Goal: Information Seeking & Learning: Learn about a topic

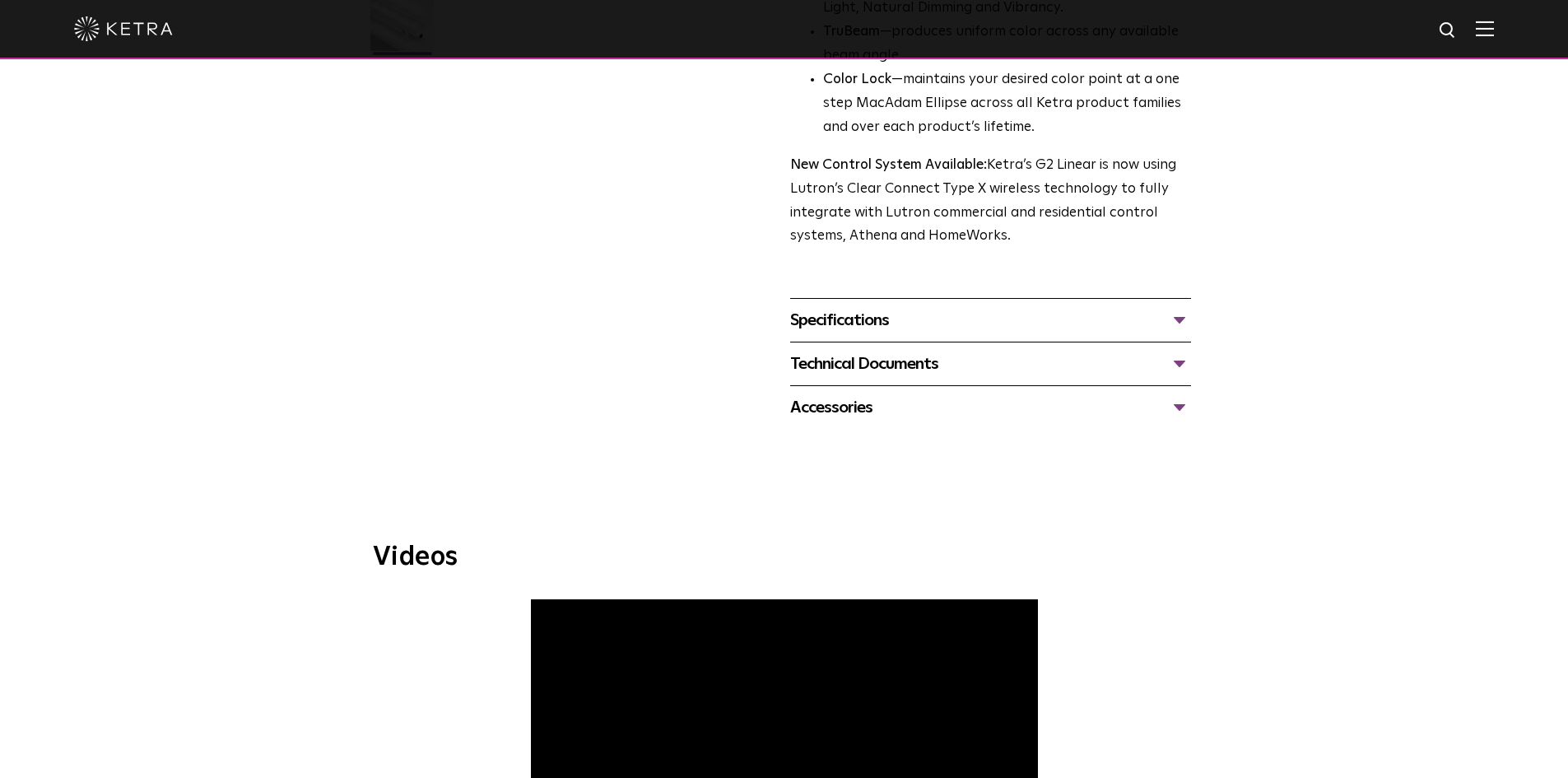
scroll to position [494, 0]
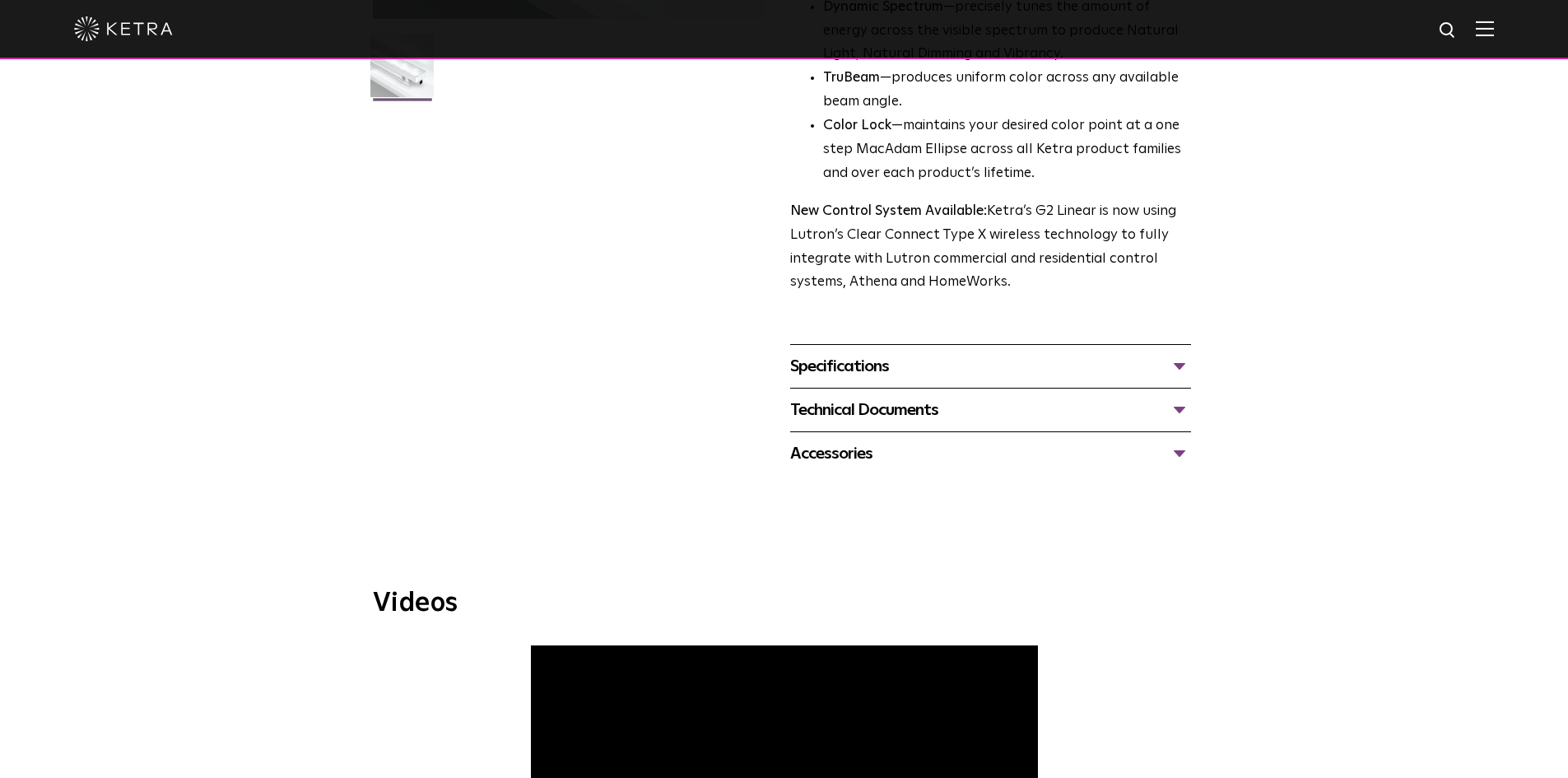
click at [1177, 361] on div "Specifications" at bounding box center [990, 367] width 400 height 27
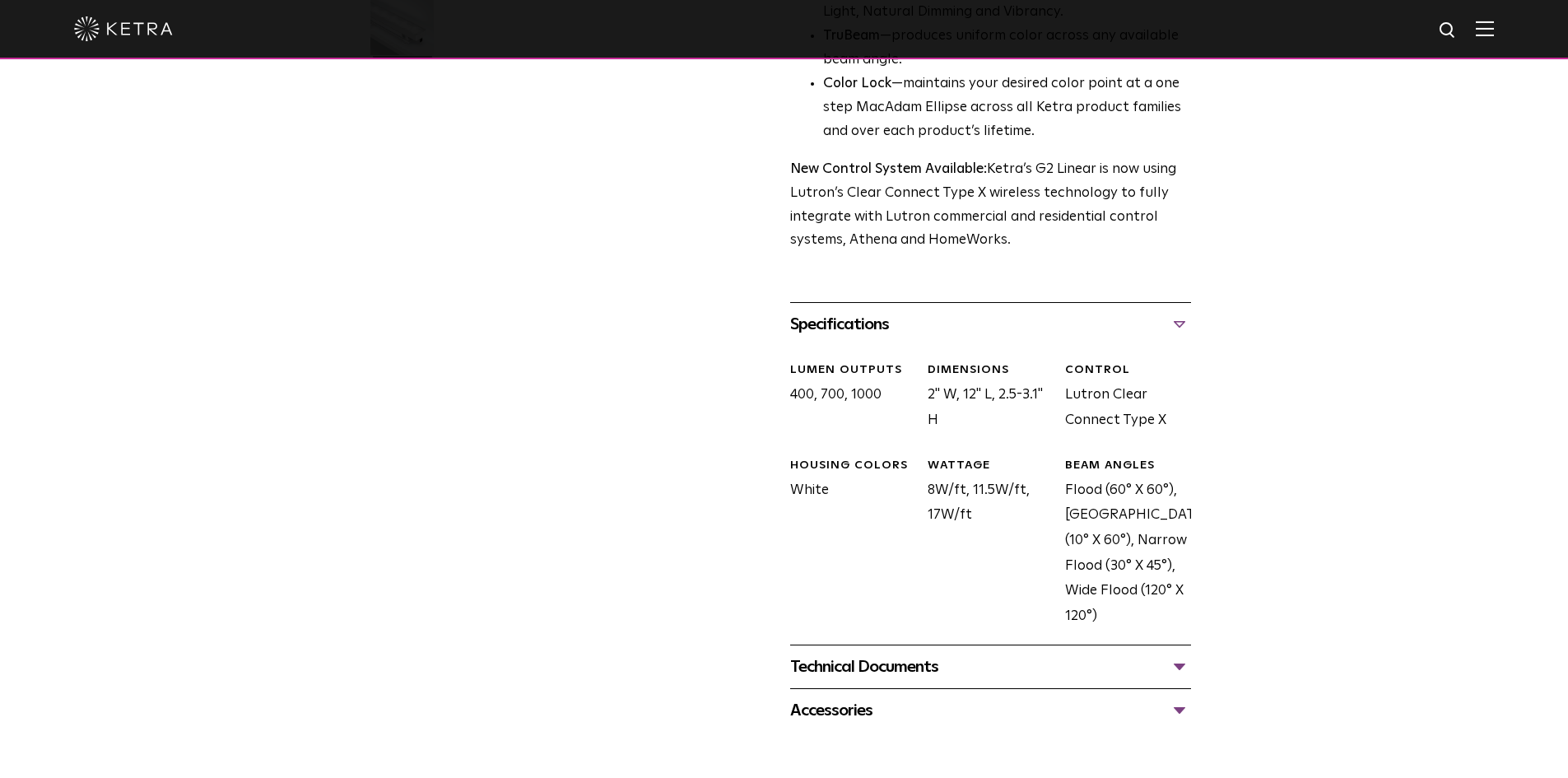
scroll to position [576, 0]
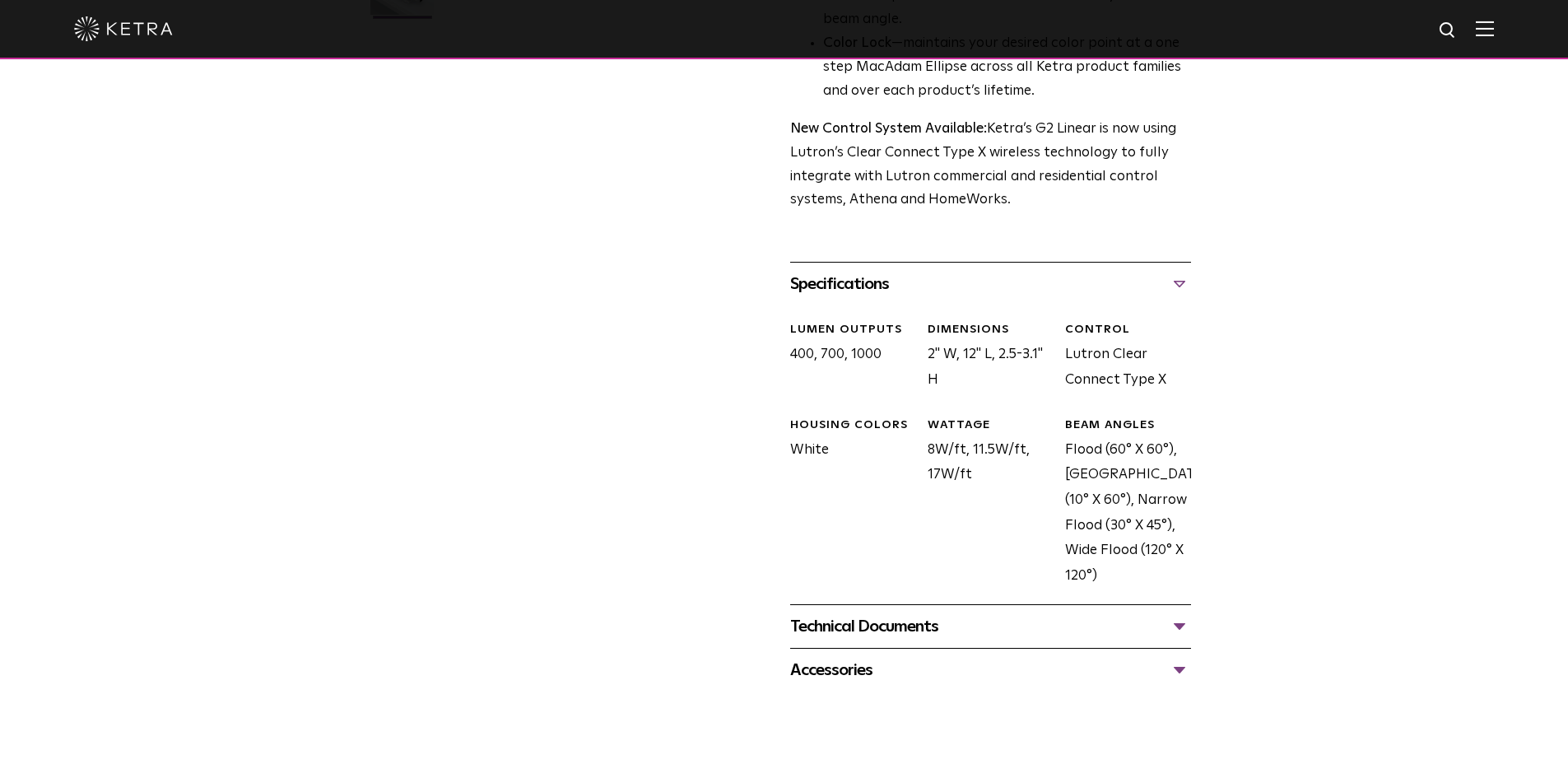
click at [1179, 627] on div "Technical Documents" at bounding box center [990, 627] width 400 height 27
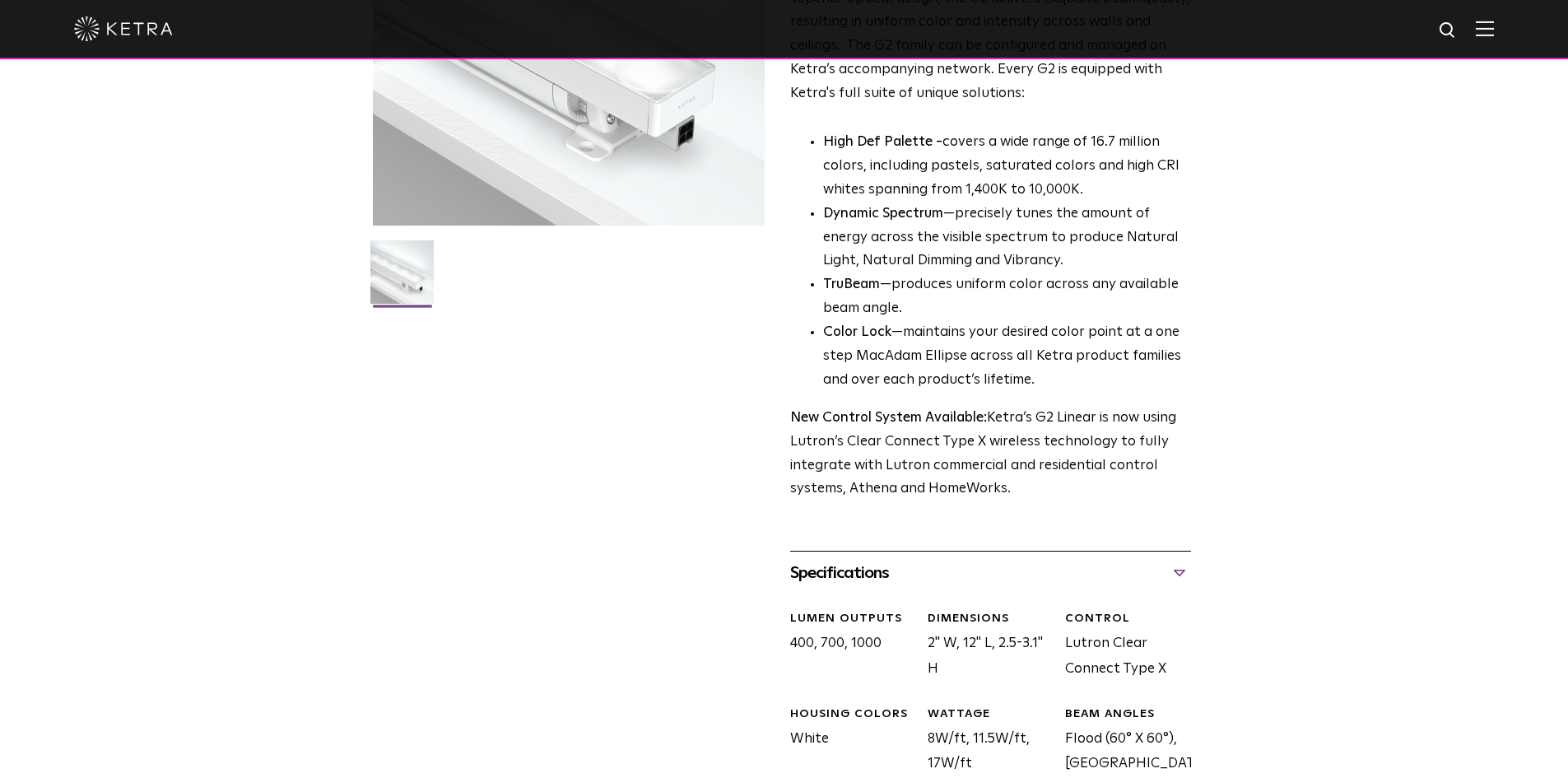
scroll to position [0, 0]
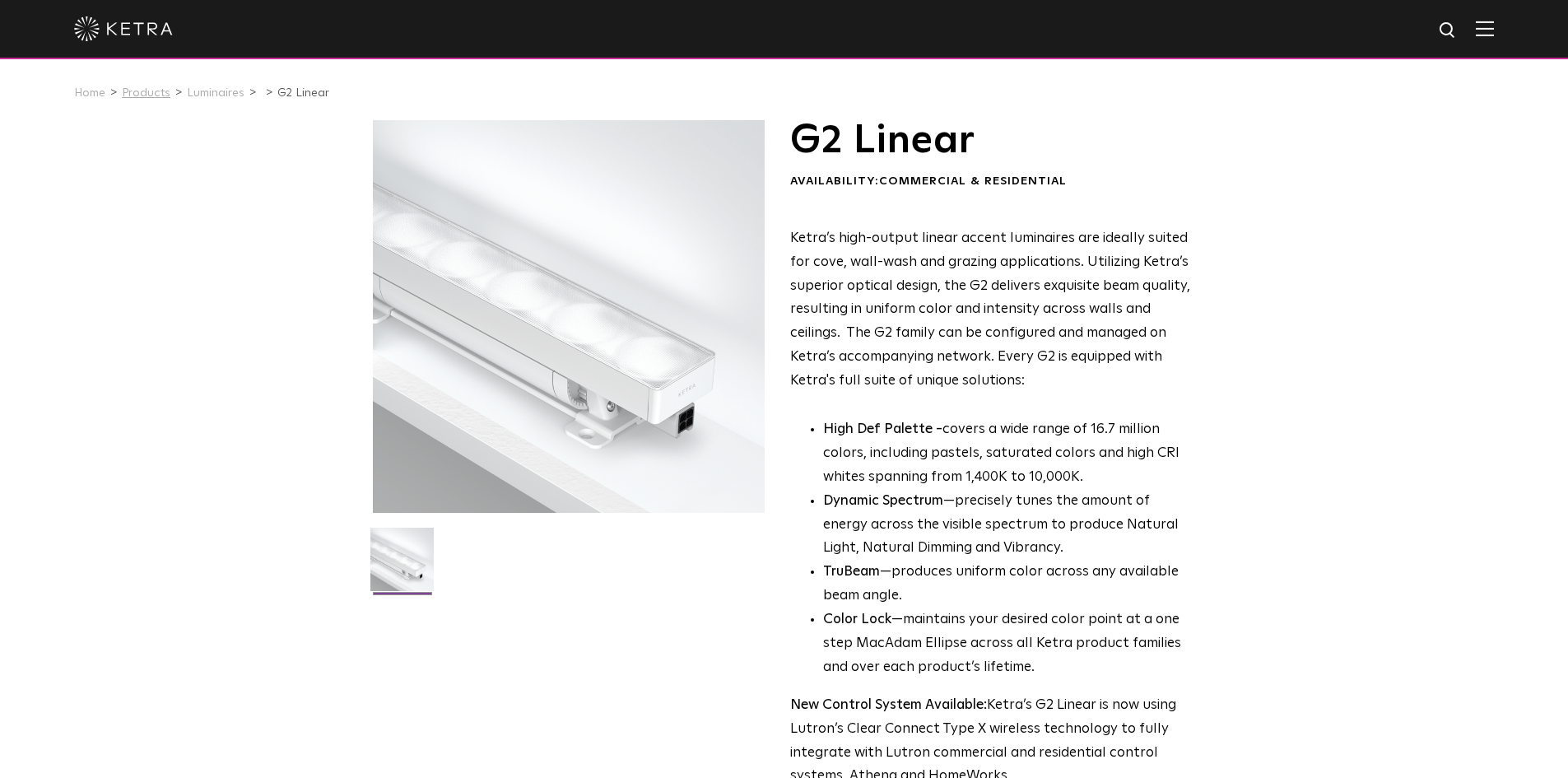
click at [149, 91] on link "Products" at bounding box center [146, 92] width 49 height 12
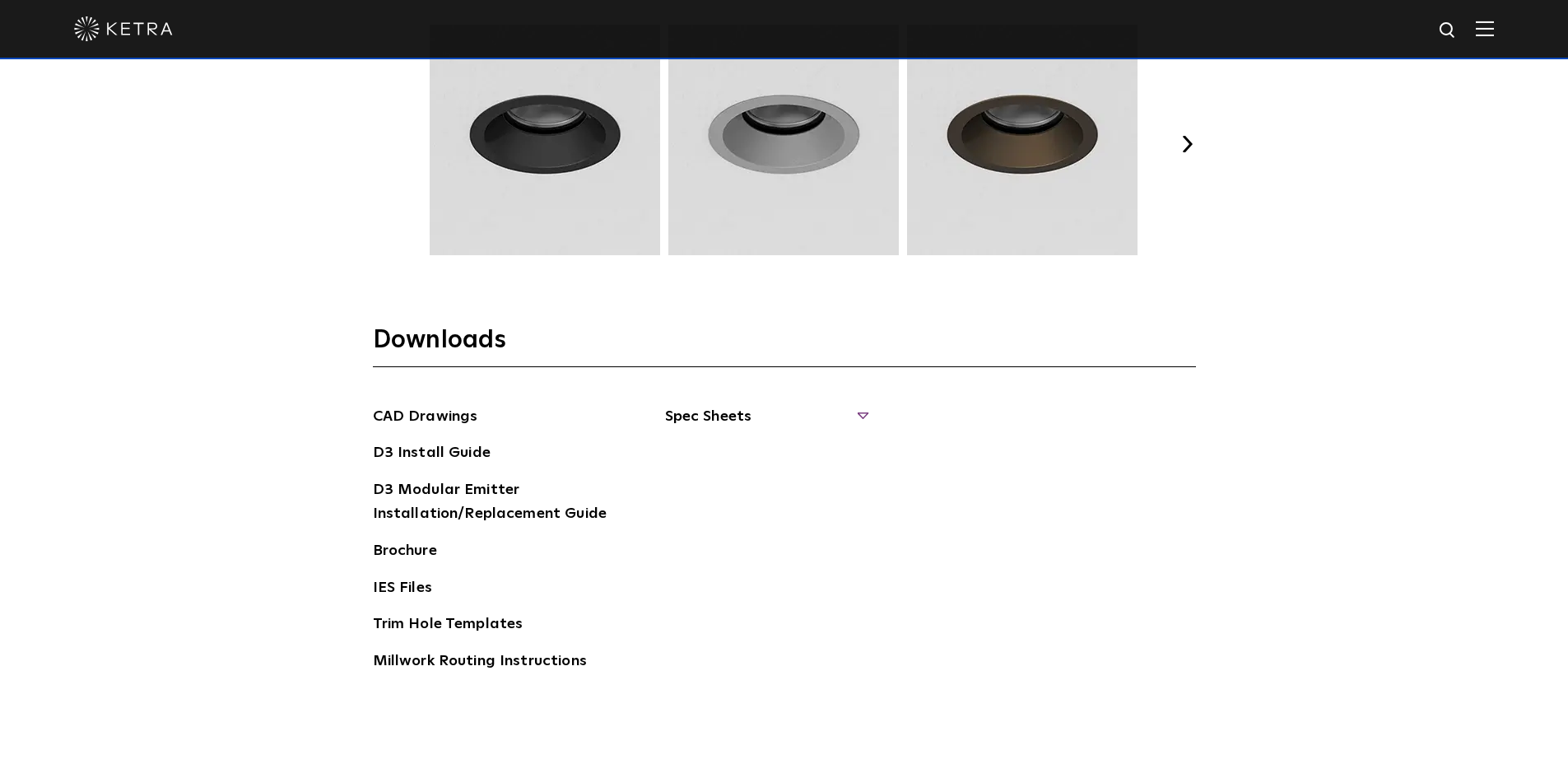
scroll to position [2470, 0]
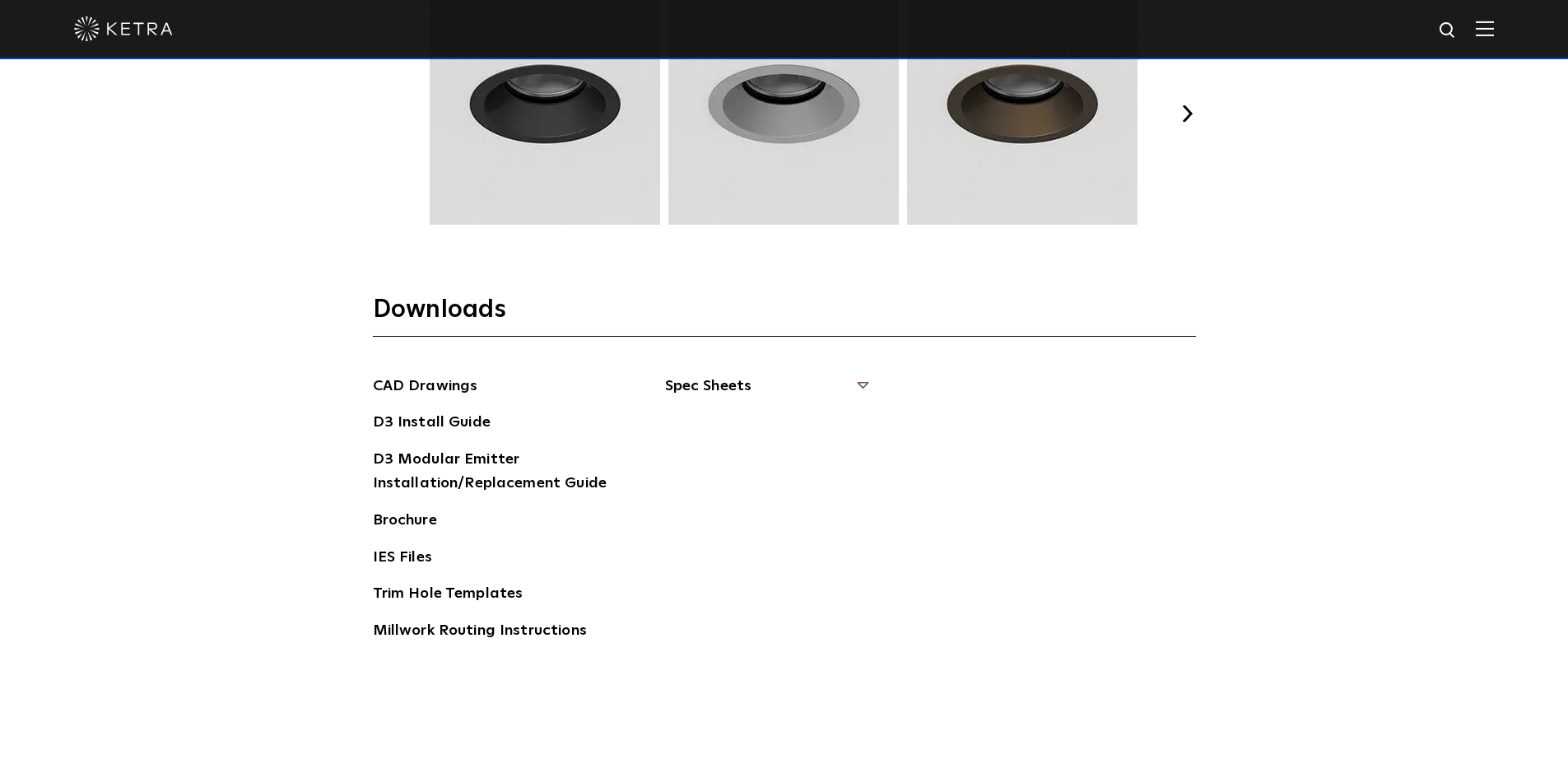
click at [800, 380] on span "Spec Sheets" at bounding box center [765, 393] width 202 height 36
click at [770, 420] on link "D3 Adjustable Round" at bounding box center [748, 423] width 125 height 18
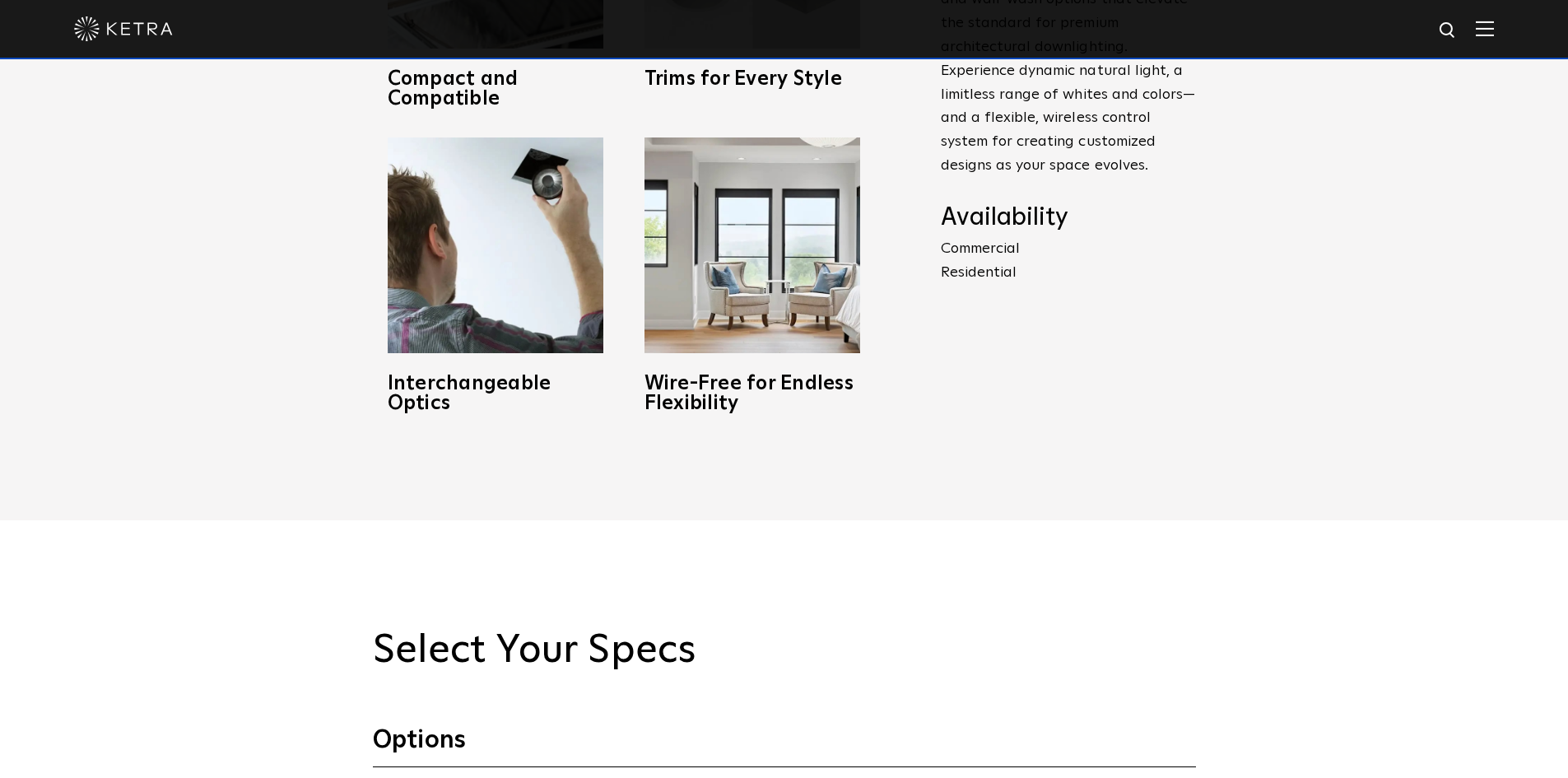
scroll to position [1482, 0]
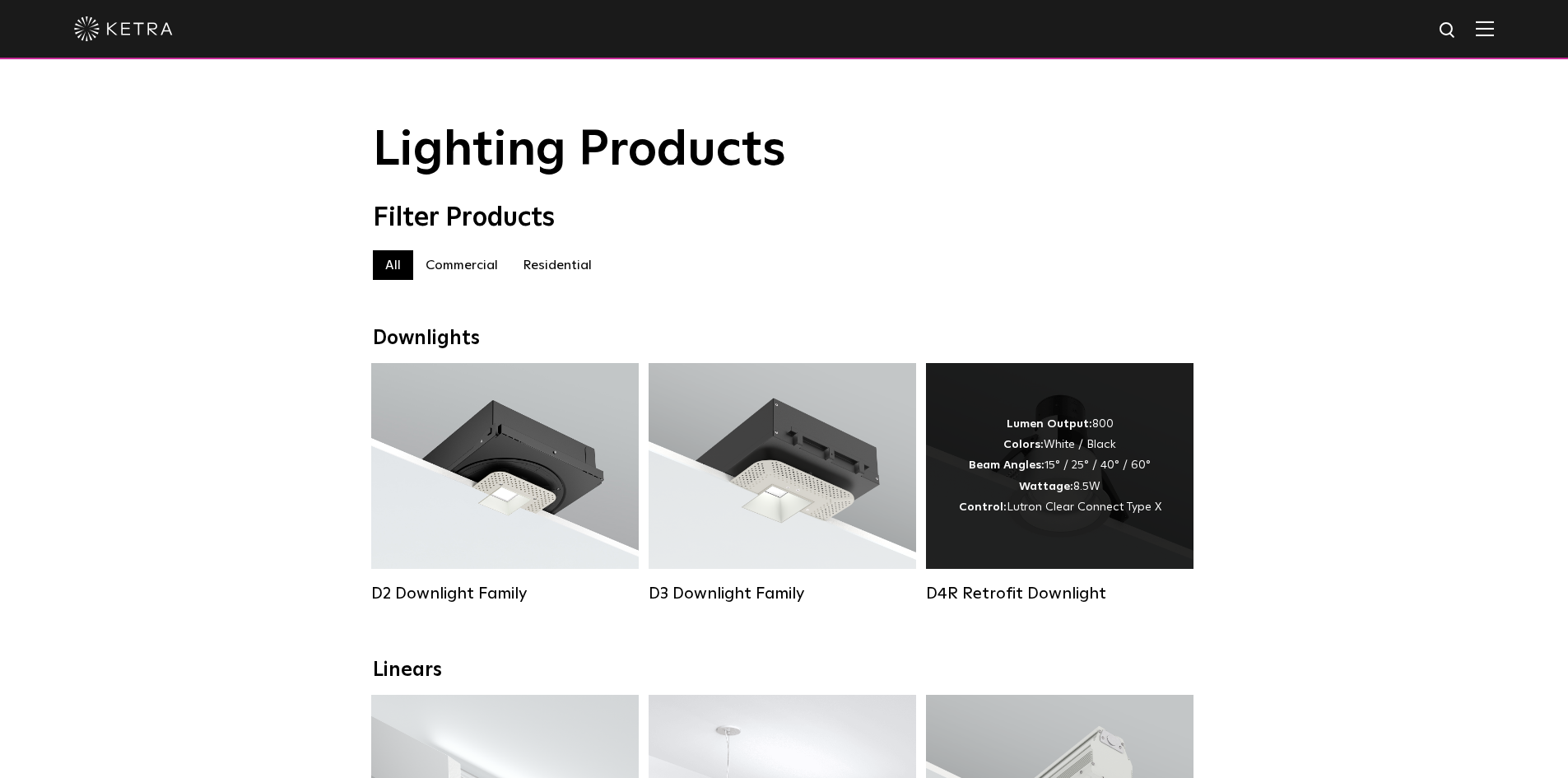
click at [1073, 472] on div "Lumen Output: 800 Colors: White / Black Beam Angles: 15° / 25° / 40° / 60° Watt…" at bounding box center [1060, 465] width 202 height 104
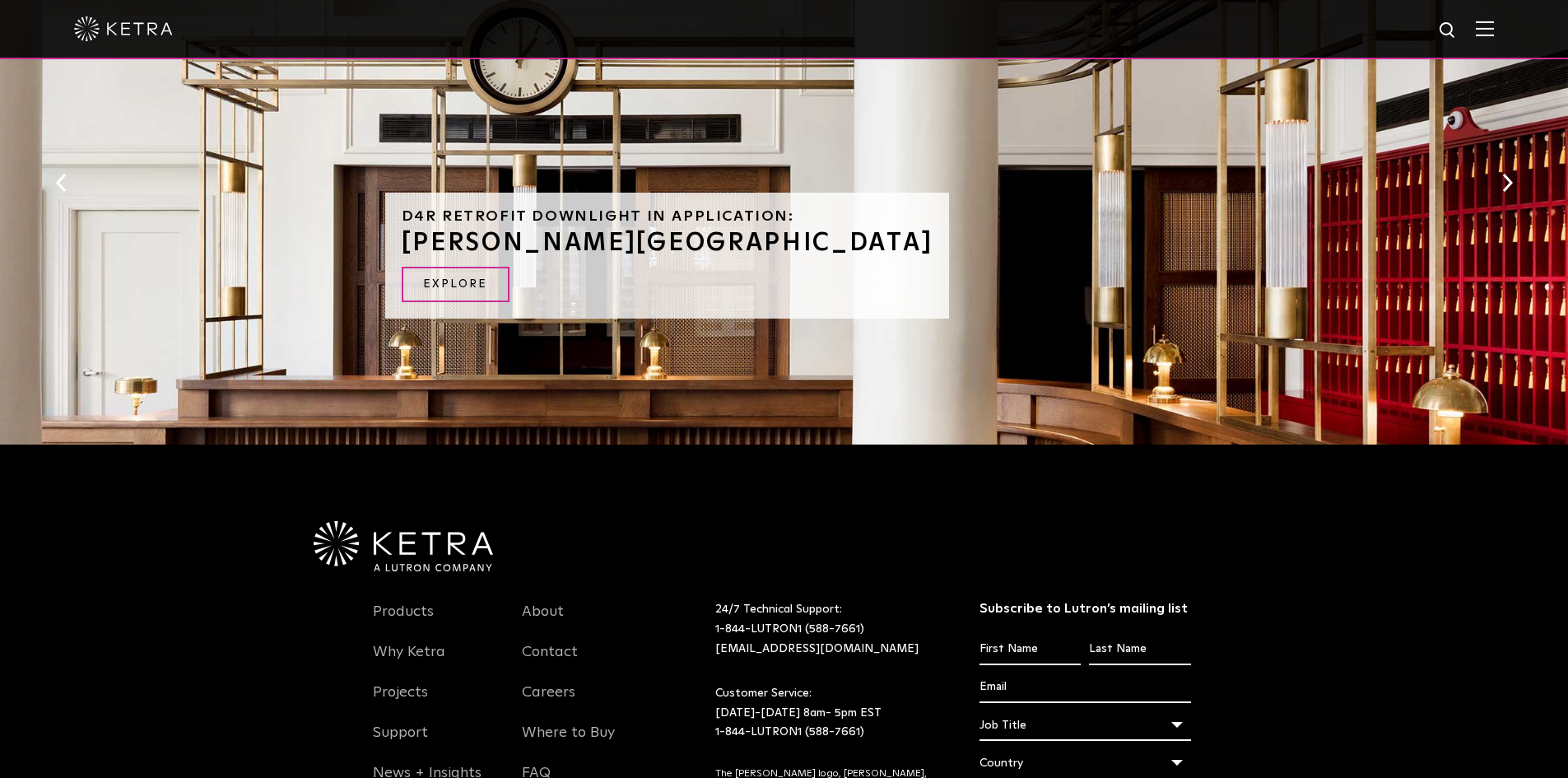
scroll to position [576, 0]
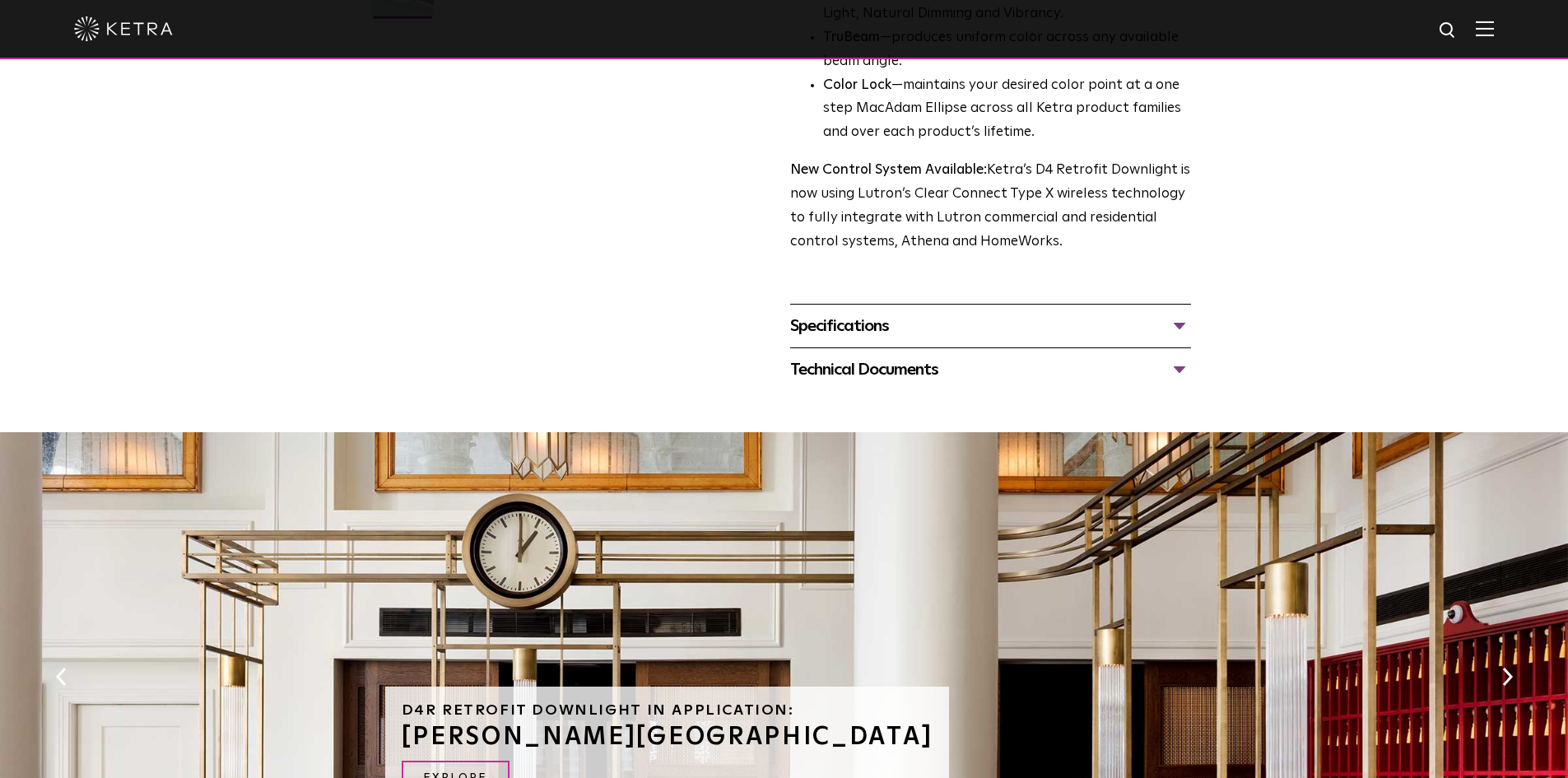
click at [895, 325] on div "Specifications" at bounding box center [990, 326] width 400 height 27
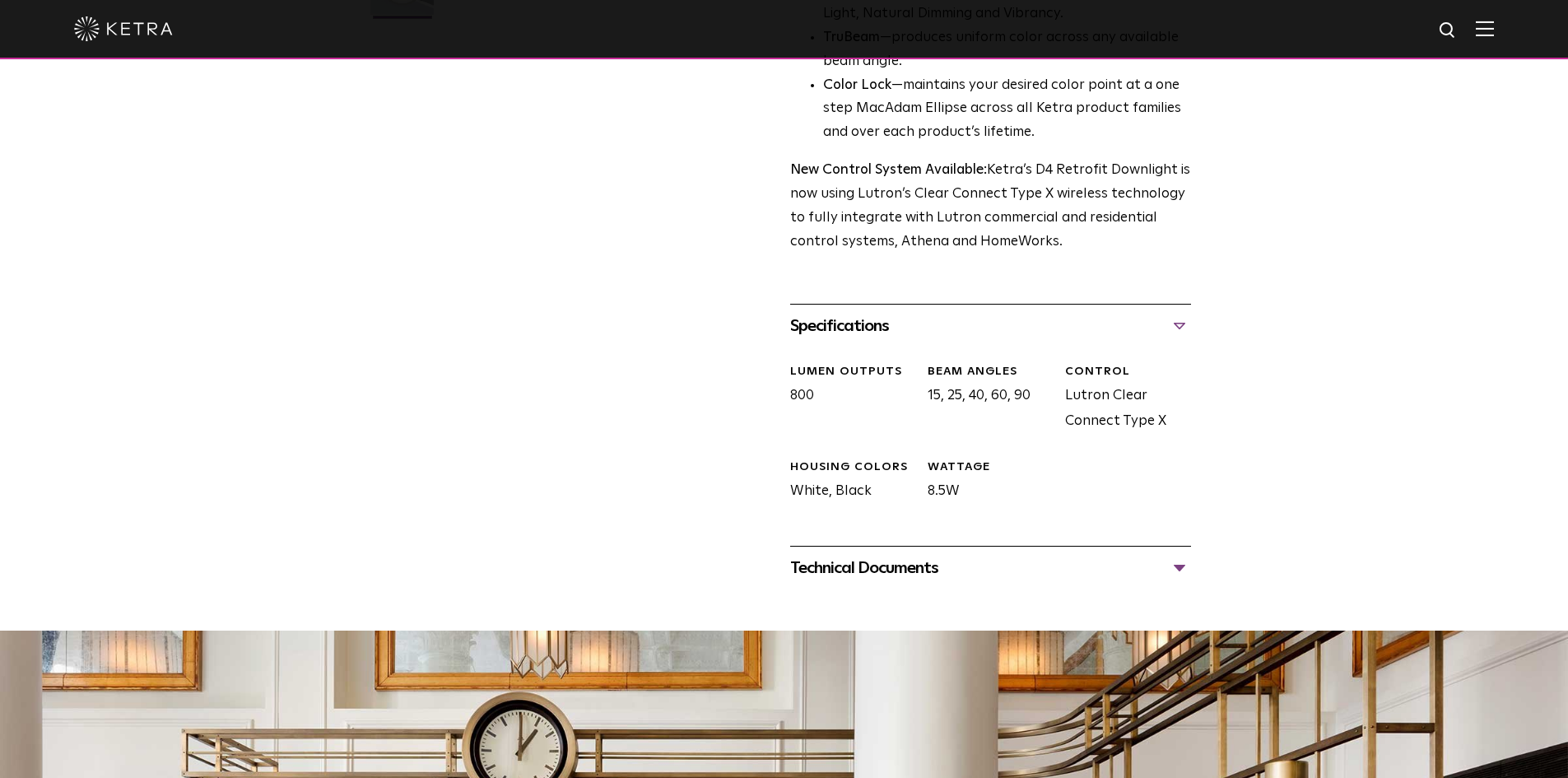
click at [889, 574] on div "Technical Documents" at bounding box center [990, 568] width 400 height 27
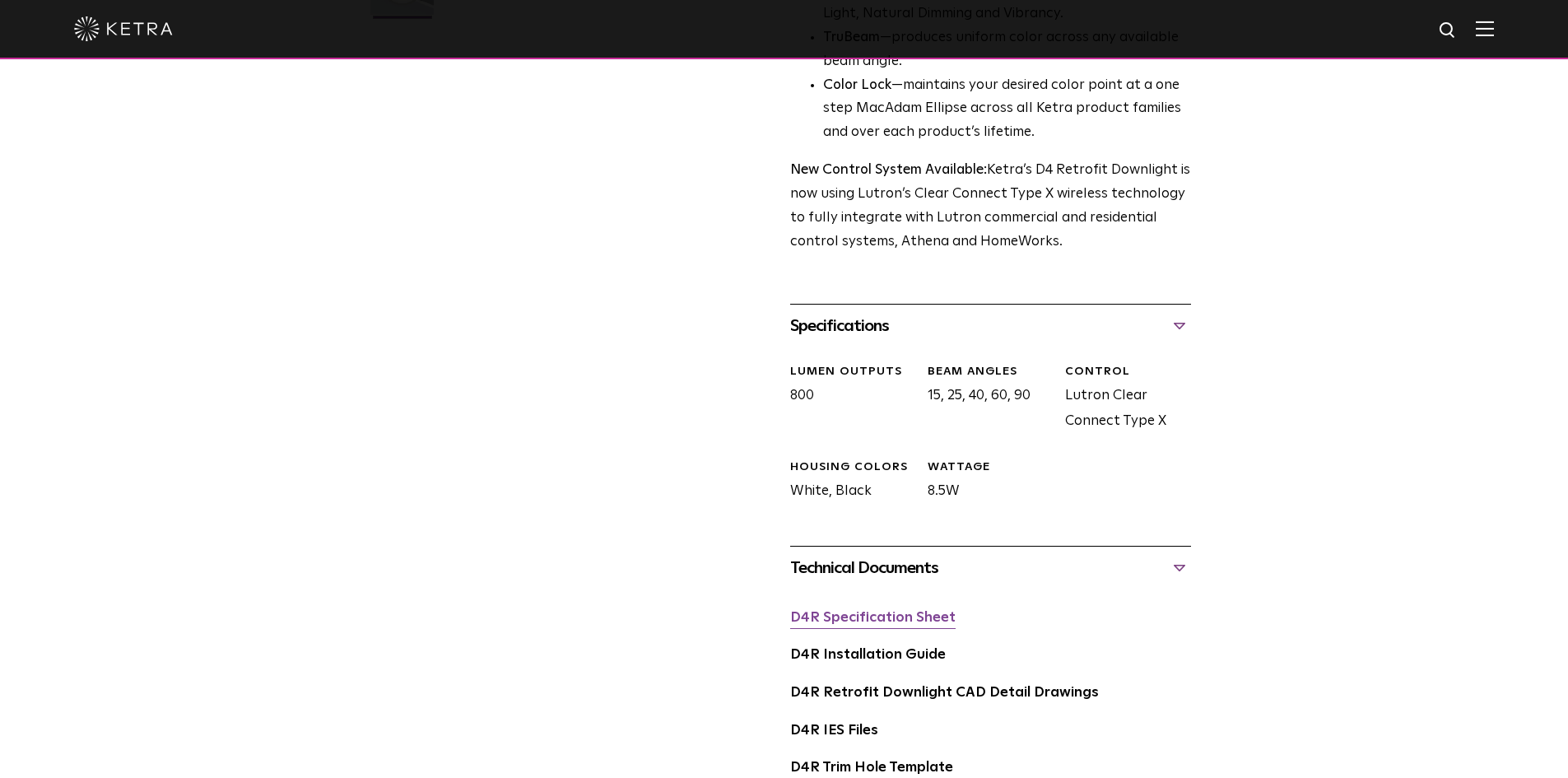
click at [875, 618] on link "D4R Specification Sheet" at bounding box center [873, 618] width 165 height 14
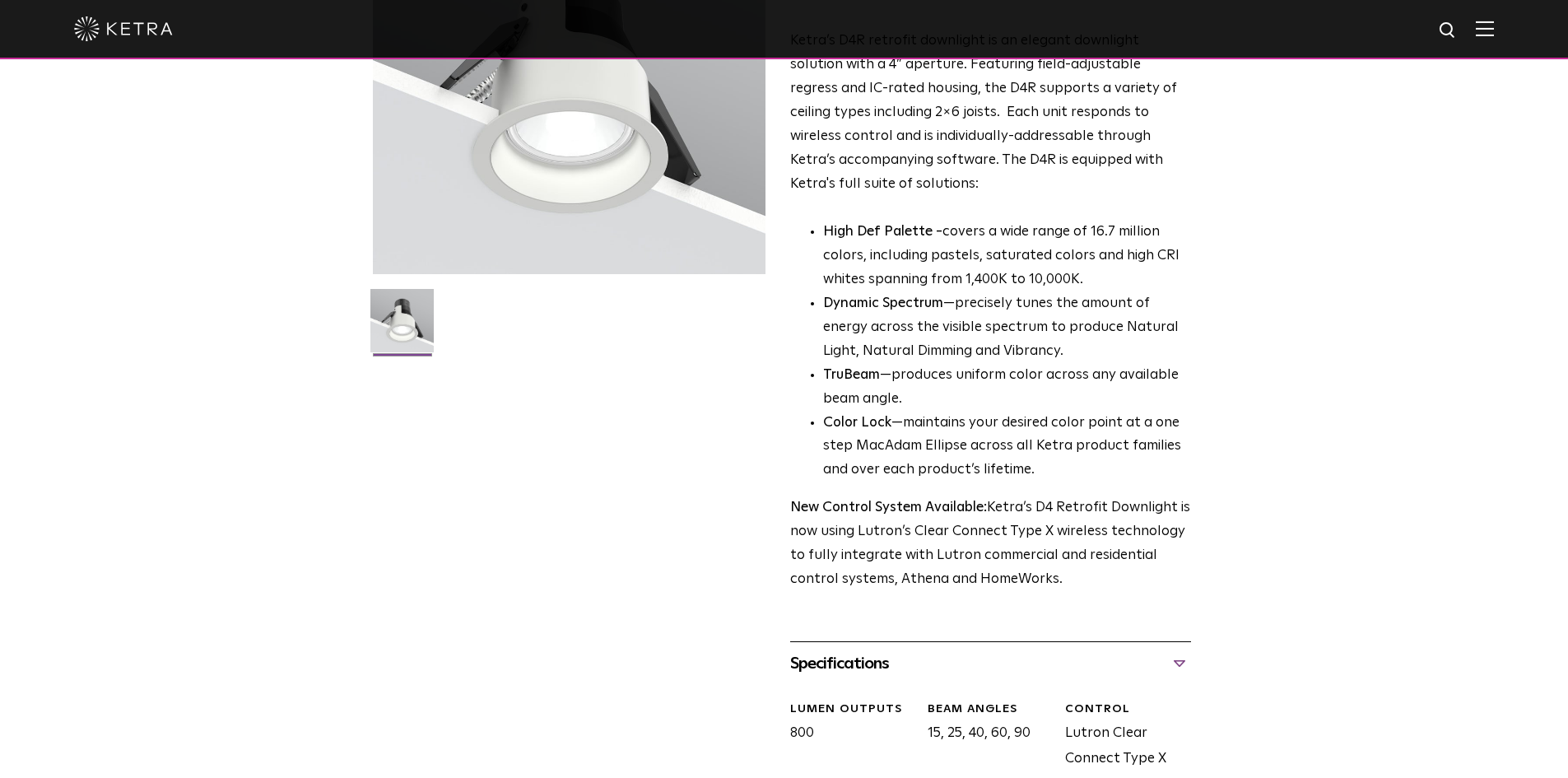
scroll to position [0, 0]
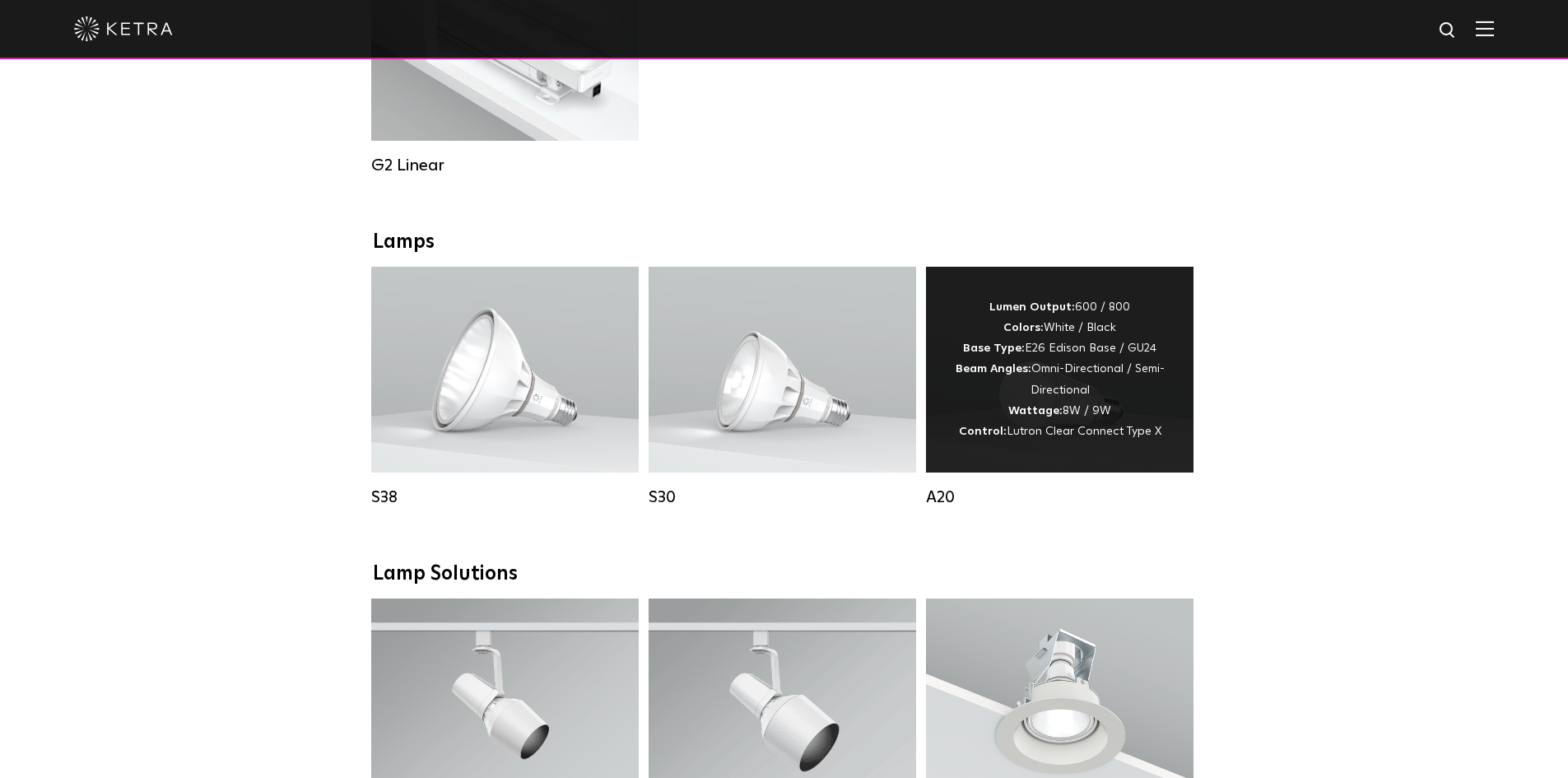
scroll to position [1070, 0]
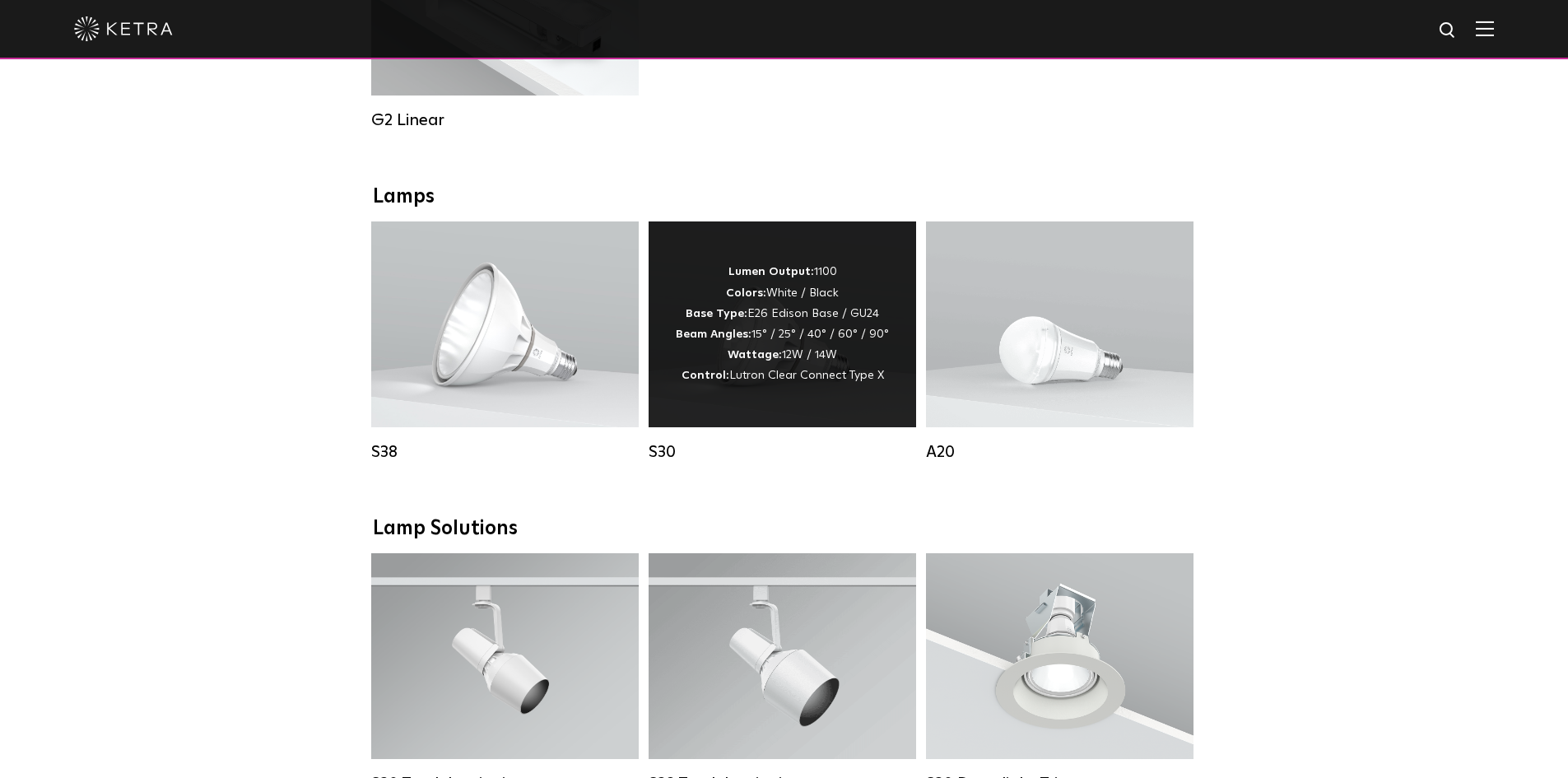
click at [802, 381] on span "Lutron Clear Connect Type X" at bounding box center [806, 375] width 154 height 12
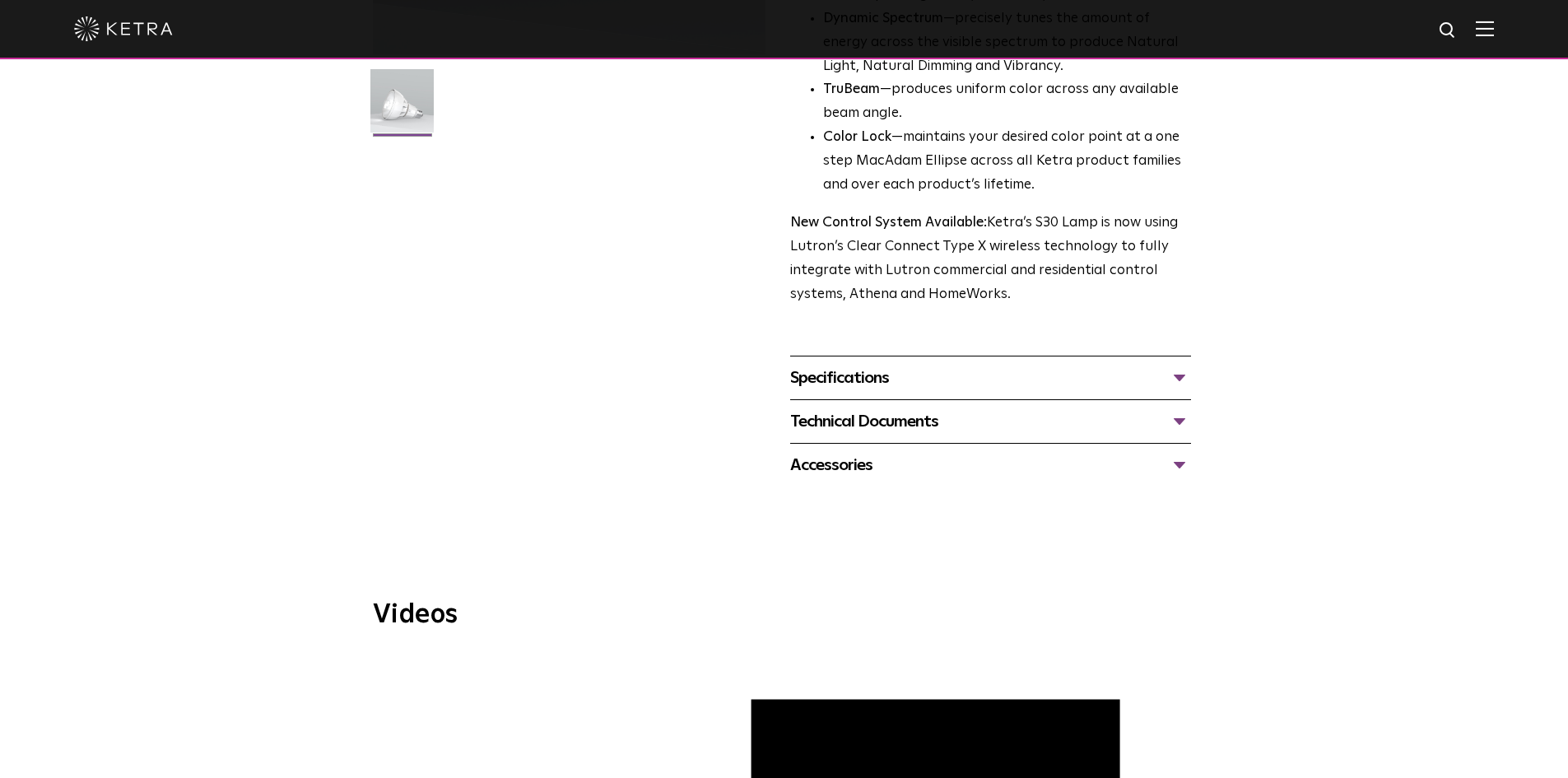
scroll to position [494, 0]
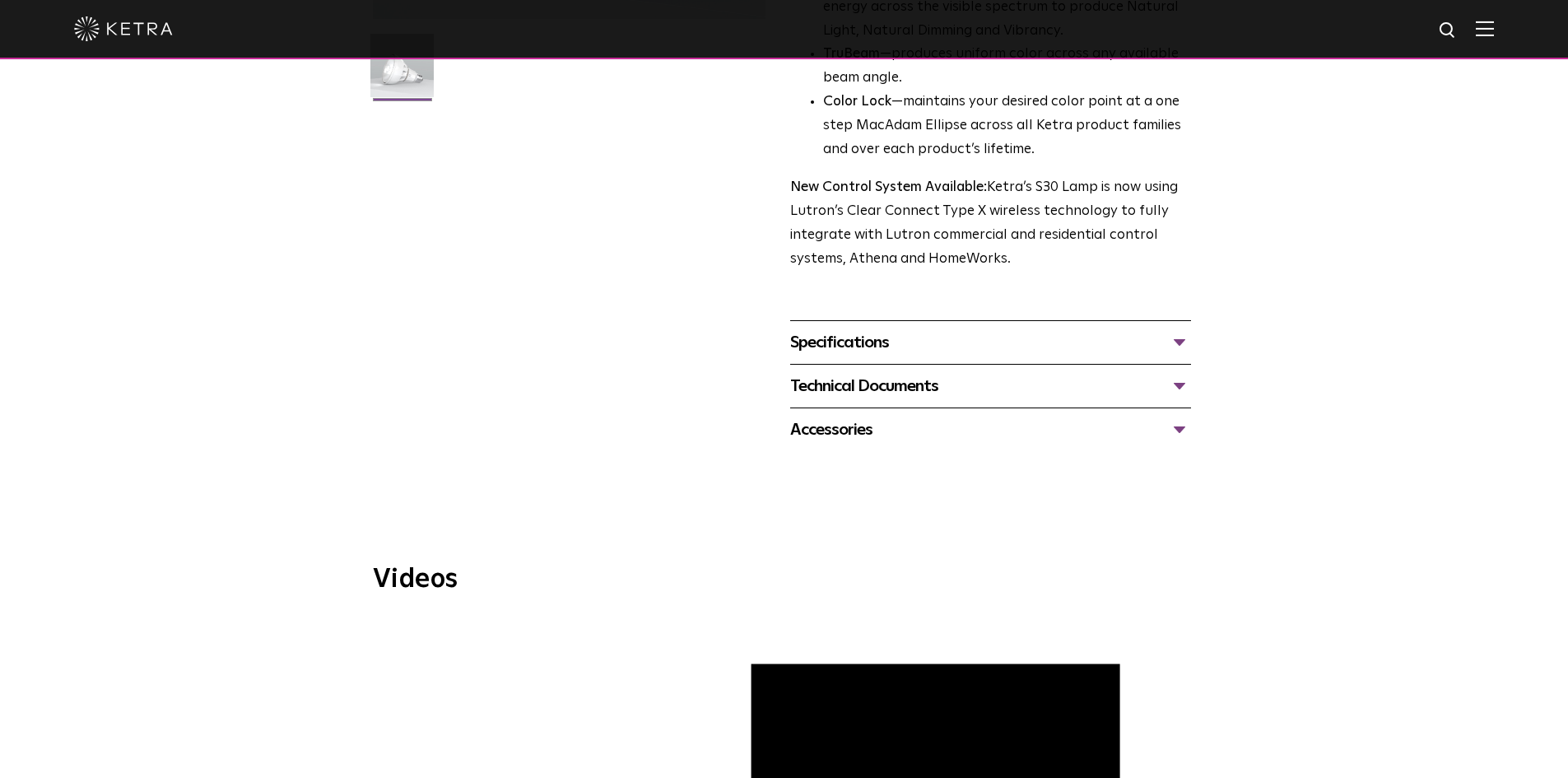
click at [935, 396] on div "Technical Documents" at bounding box center [990, 386] width 400 height 27
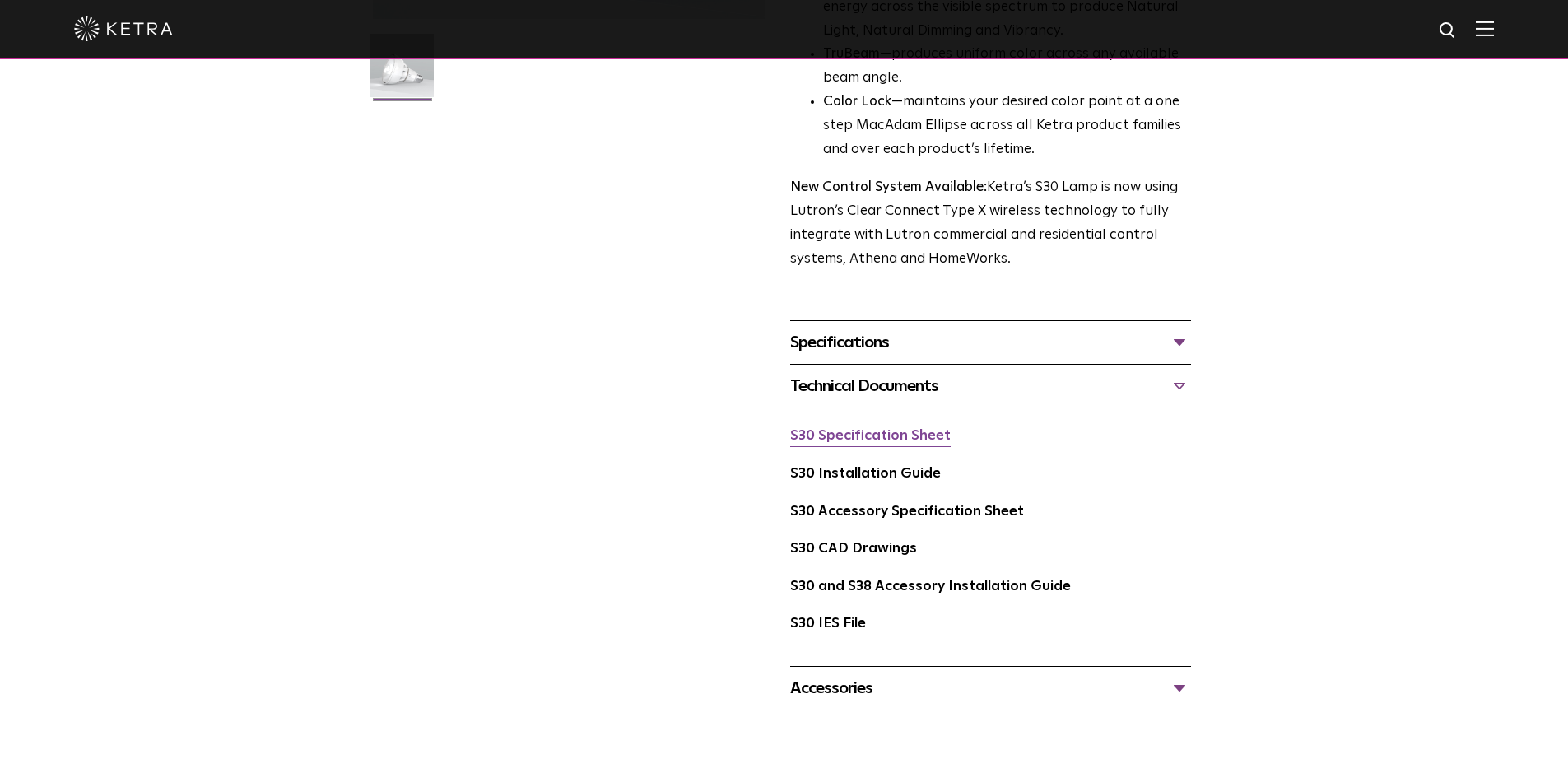
click at [894, 437] on link "S30 Specification Sheet" at bounding box center [870, 436] width 161 height 14
